Goal: Information Seeking & Learning: Compare options

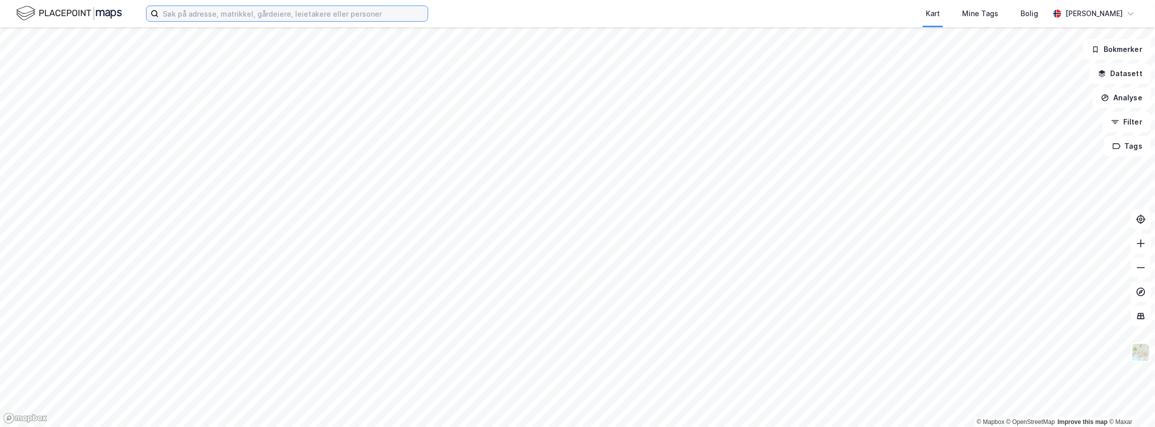
click at [242, 17] on input at bounding box center [293, 13] width 269 height 15
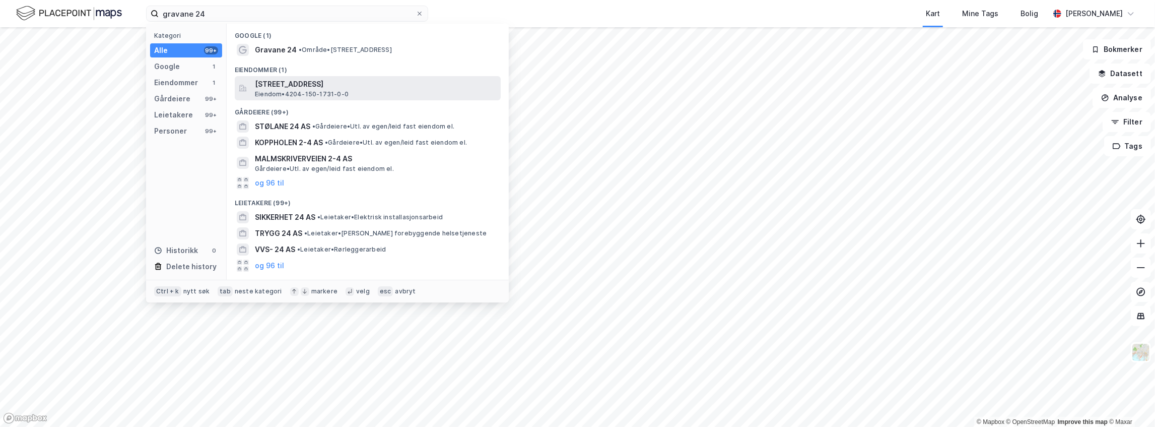
click at [301, 86] on span "[STREET_ADDRESS]" at bounding box center [376, 84] width 242 height 12
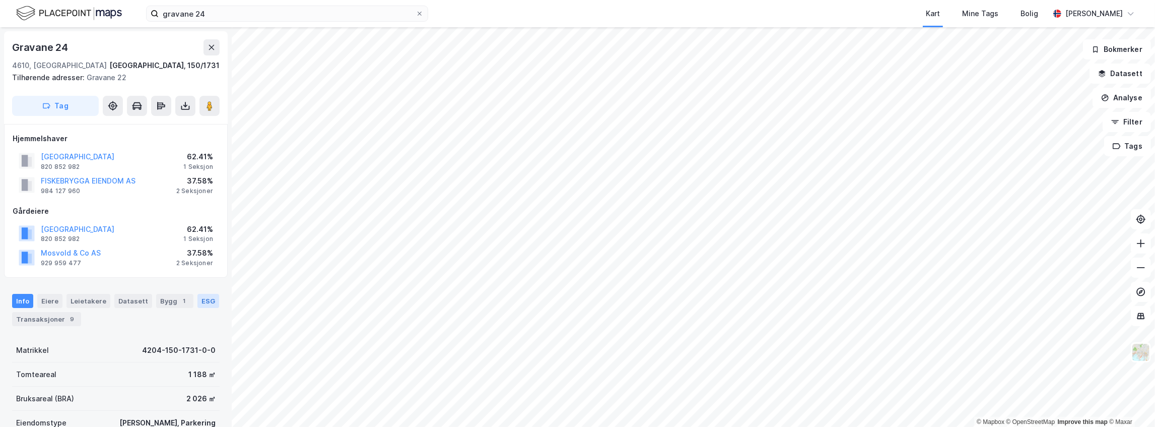
click at [202, 299] on div "ESG" at bounding box center [208, 301] width 22 height 14
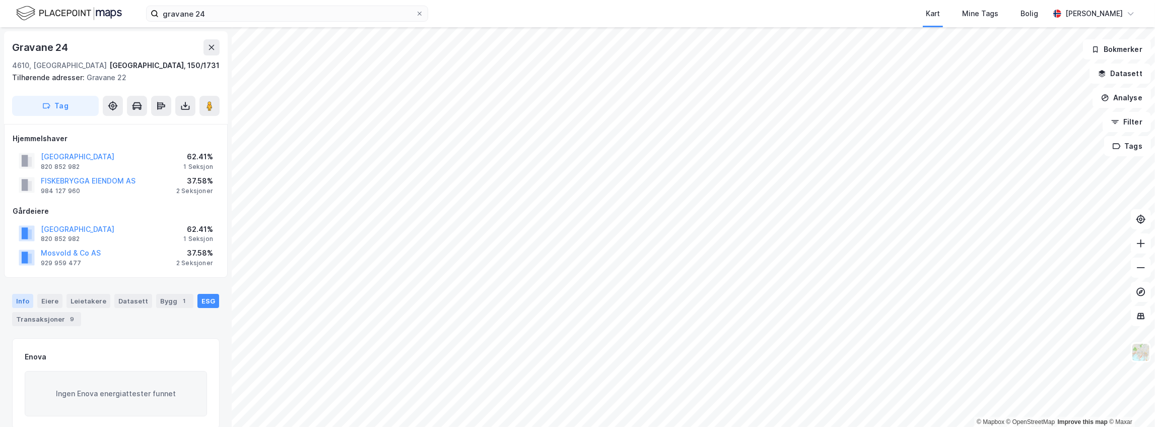
click at [24, 299] on div "Info" at bounding box center [22, 301] width 21 height 14
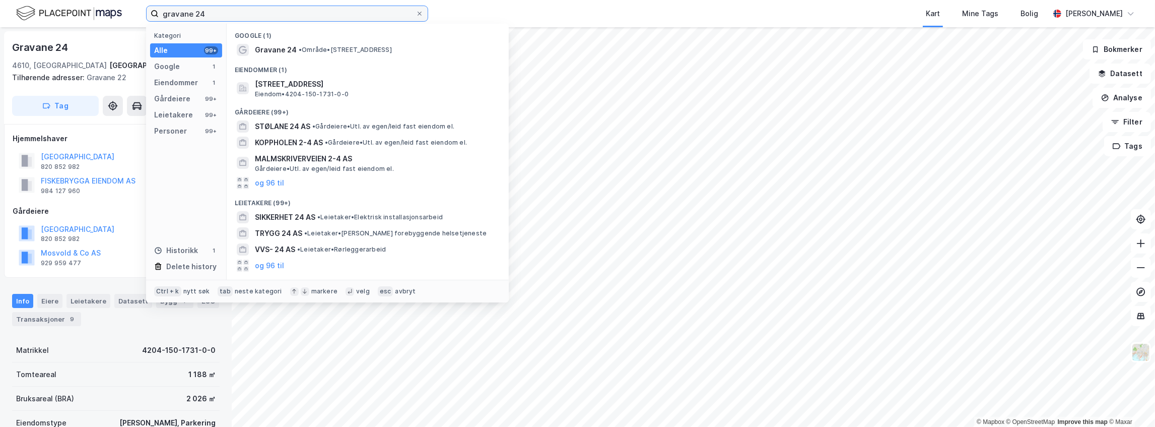
click at [234, 18] on input "gravane 24" at bounding box center [287, 13] width 257 height 15
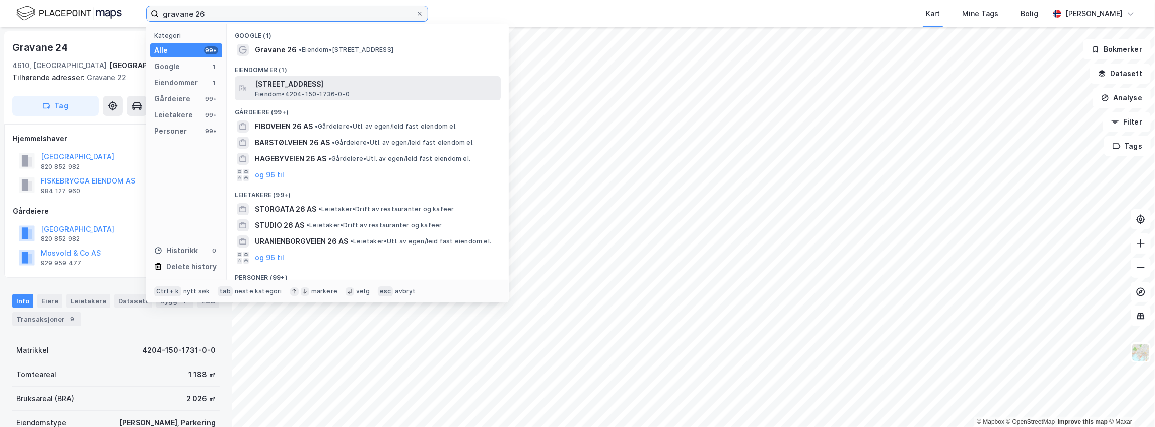
type input "gravane 26"
click at [286, 87] on span "[STREET_ADDRESS]" at bounding box center [376, 84] width 242 height 12
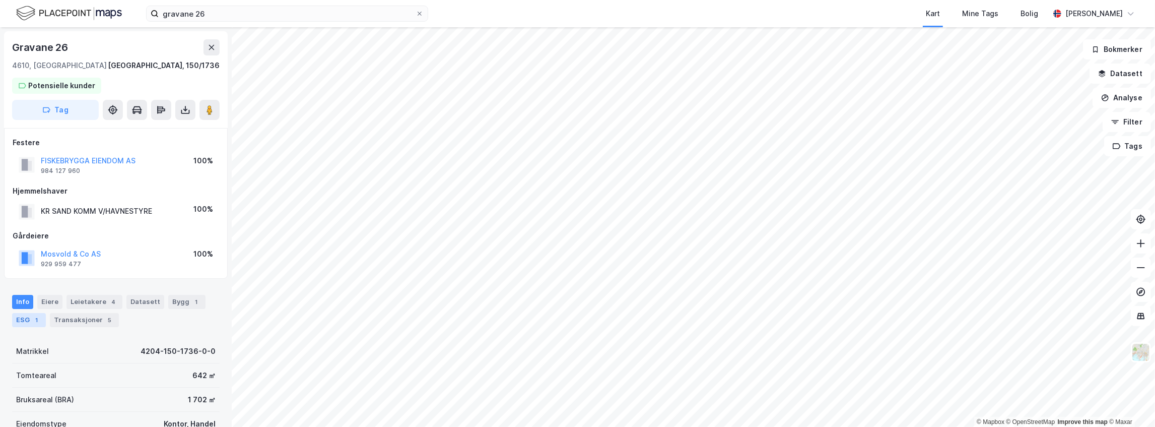
click at [27, 320] on div "ESG 1" at bounding box center [29, 320] width 34 height 14
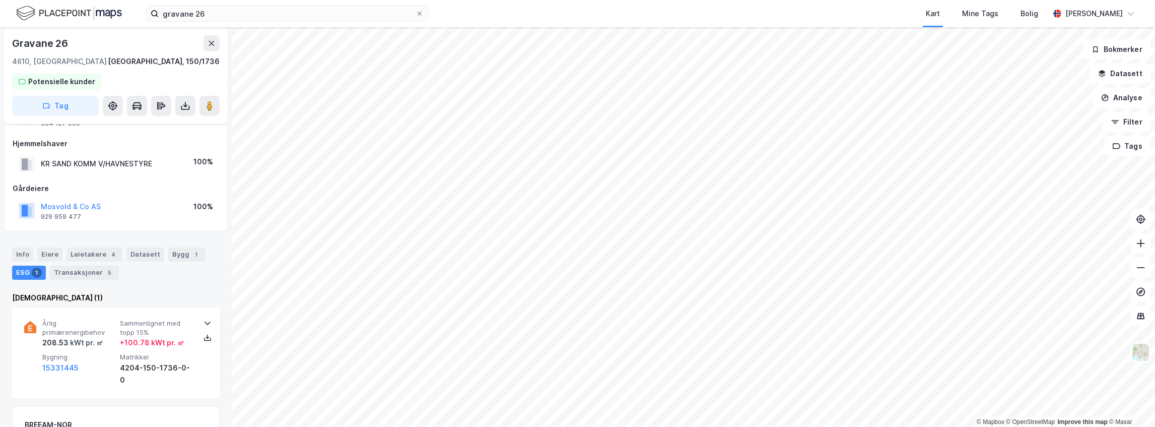
scroll to position [42, 0]
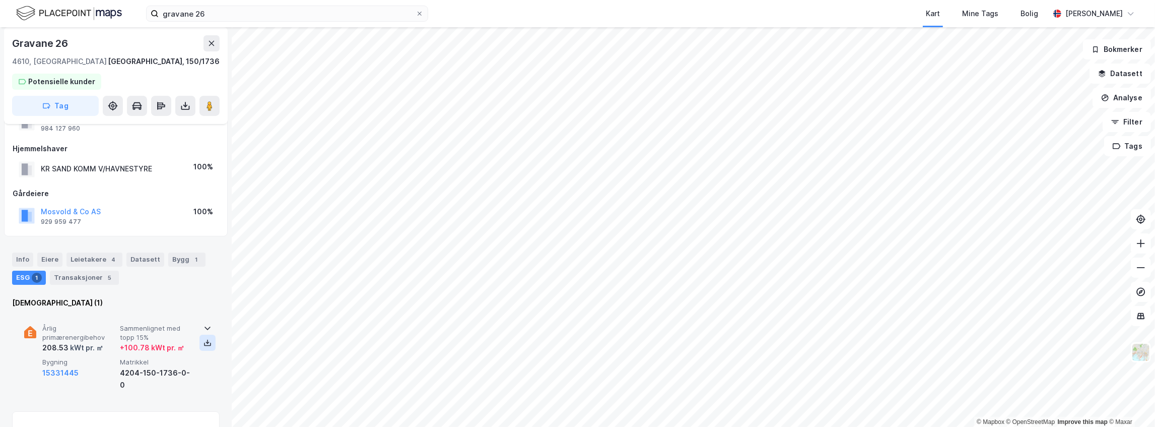
click at [206, 342] on icon at bounding box center [207, 342] width 8 height 8
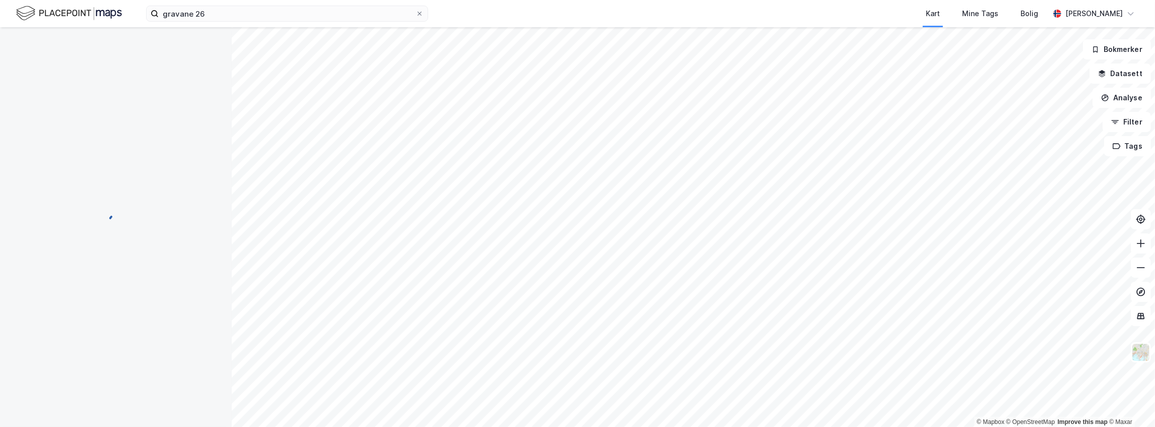
scroll to position [42, 0]
